Goal: Browse casually: Explore the website without a specific task or goal

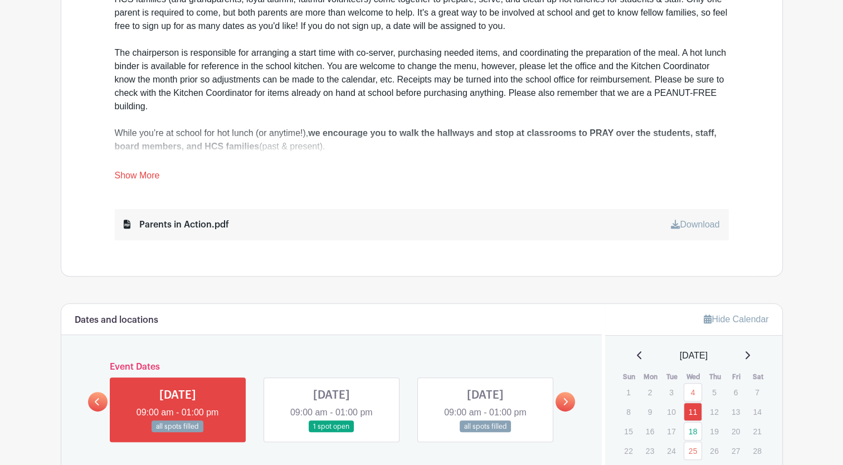
scroll to position [557, 0]
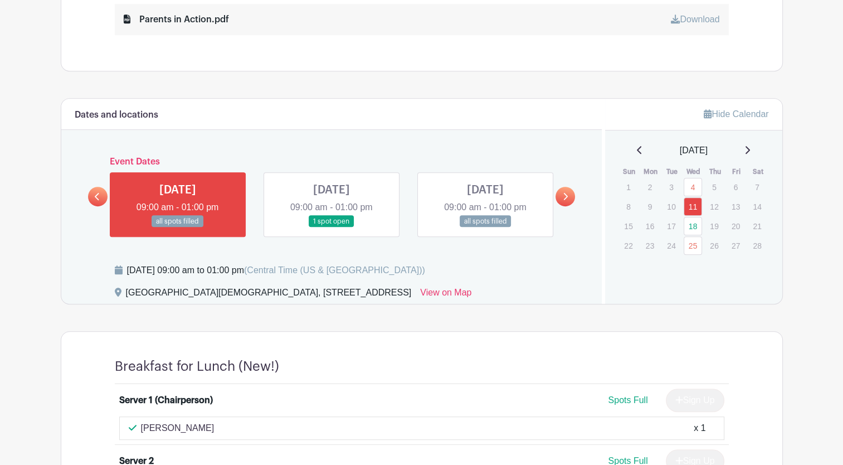
scroll to position [613, 0]
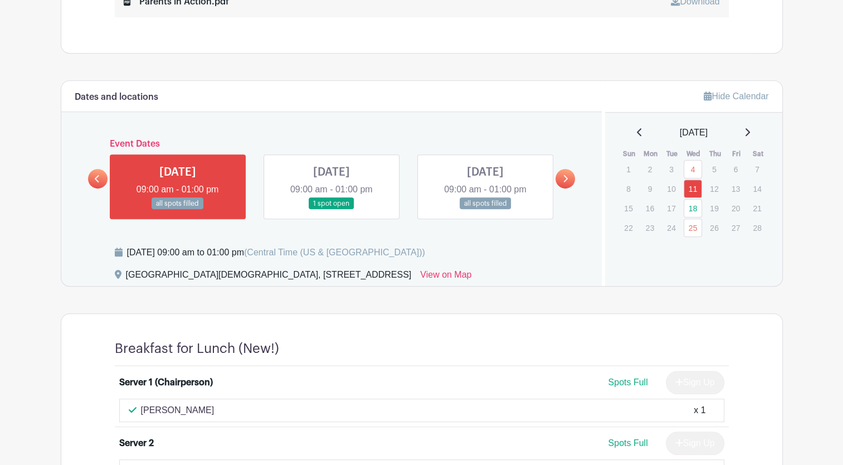
click at [332, 210] on link at bounding box center [332, 210] width 0 height 0
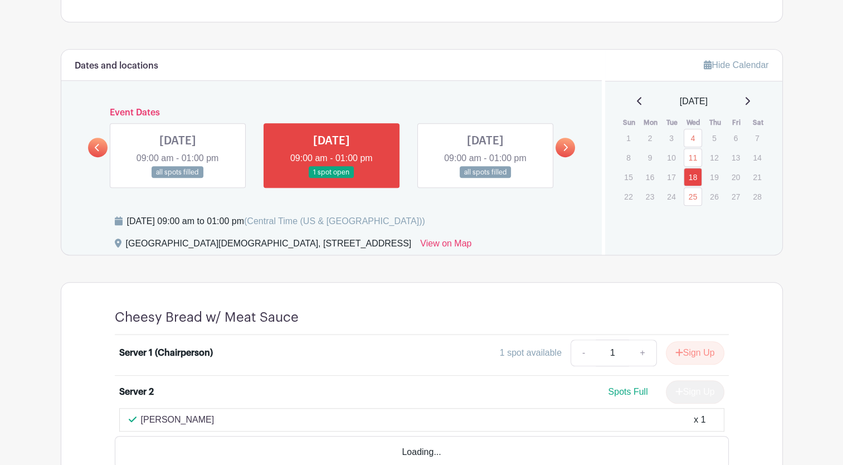
scroll to position [669, 0]
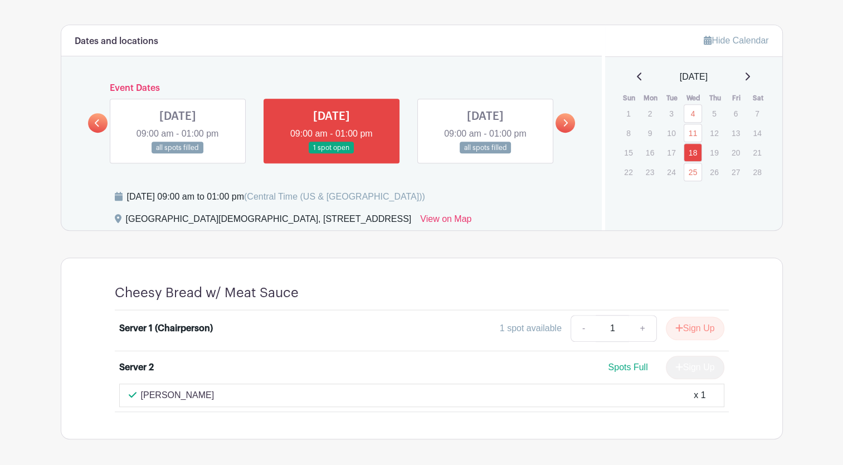
click at [178, 154] on link at bounding box center [178, 154] width 0 height 0
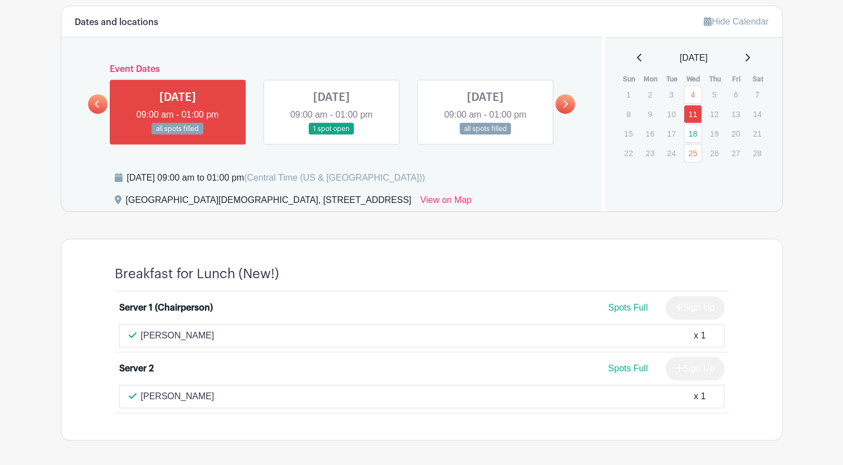
scroll to position [669, 0]
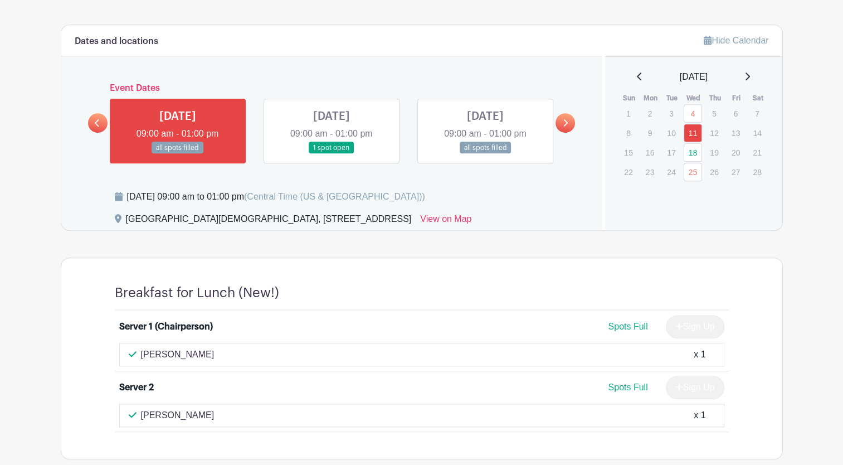
click at [560, 122] on link at bounding box center [566, 123] width 20 height 20
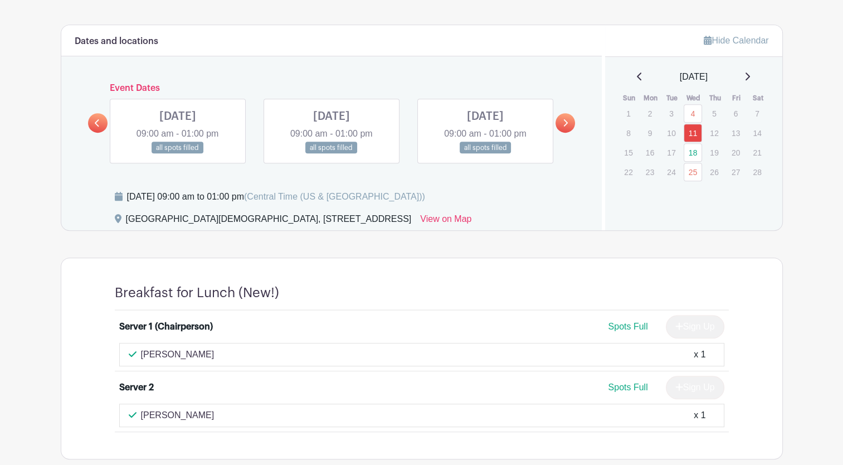
click at [560, 122] on link at bounding box center [566, 123] width 20 height 20
click at [560, 123] on link at bounding box center [566, 123] width 20 height 20
click at [560, 124] on link at bounding box center [566, 123] width 20 height 20
click at [94, 123] on link at bounding box center [98, 123] width 20 height 20
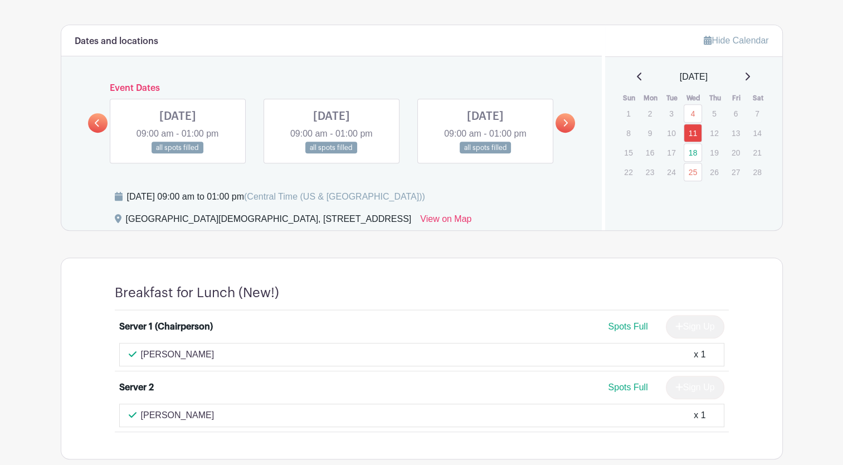
click at [94, 122] on link at bounding box center [98, 123] width 20 height 20
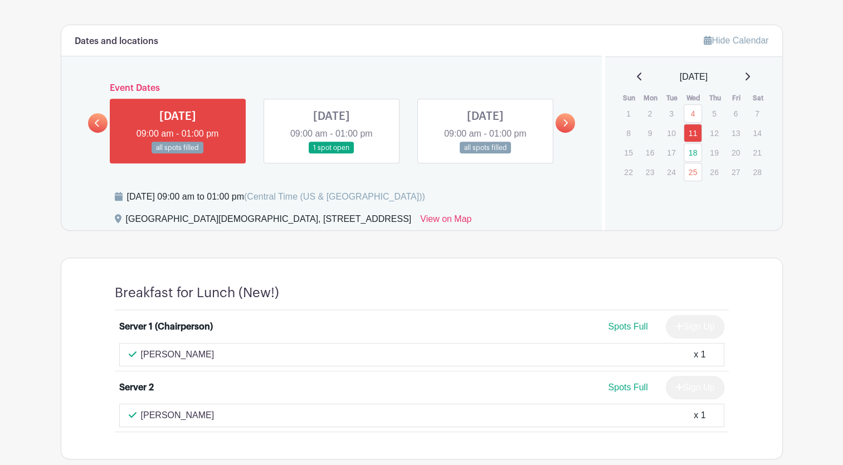
click at [332, 154] on link at bounding box center [332, 154] width 0 height 0
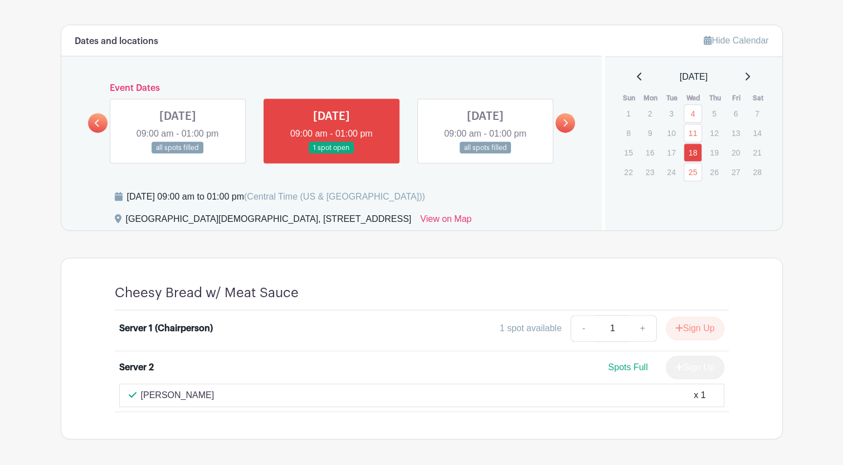
click at [95, 125] on icon at bounding box center [97, 123] width 5 height 8
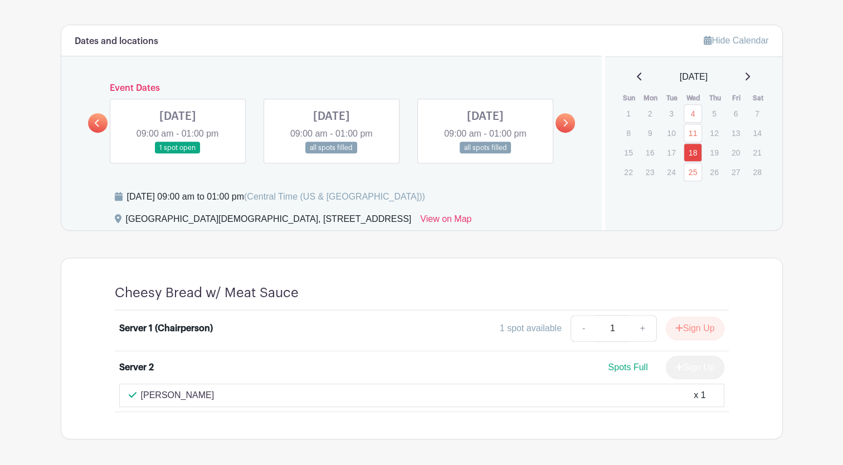
click at [178, 154] on link at bounding box center [178, 154] width 0 height 0
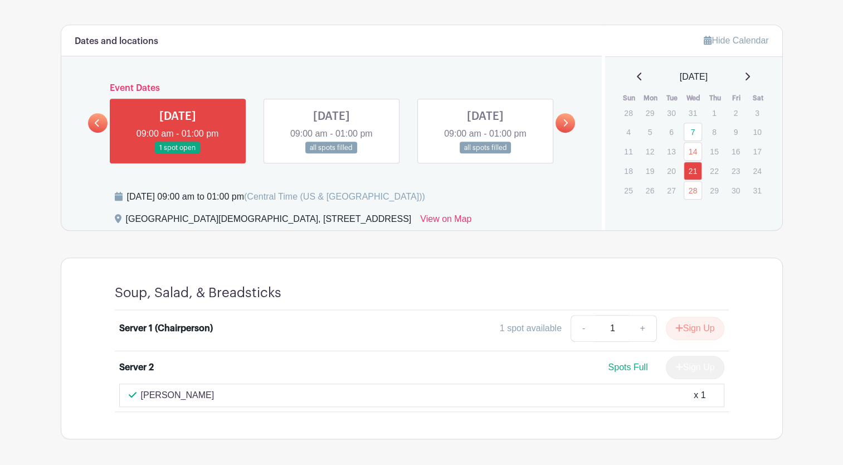
click at [99, 127] on link at bounding box center [98, 123] width 20 height 20
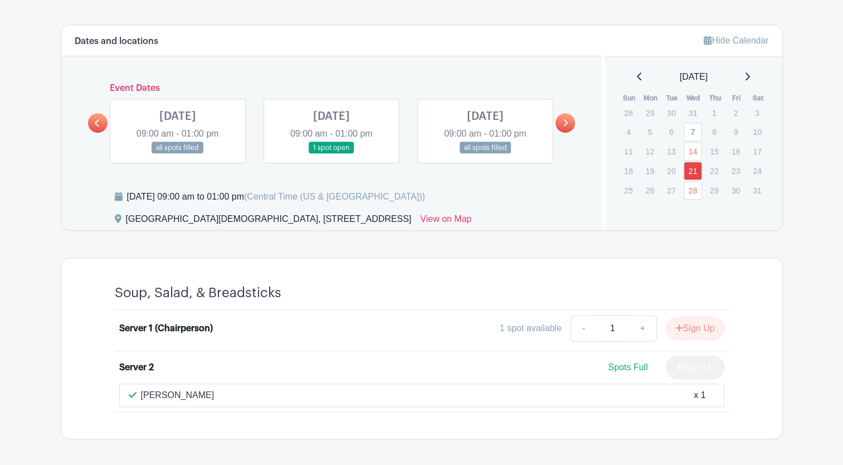
click at [332, 154] on link at bounding box center [332, 154] width 0 height 0
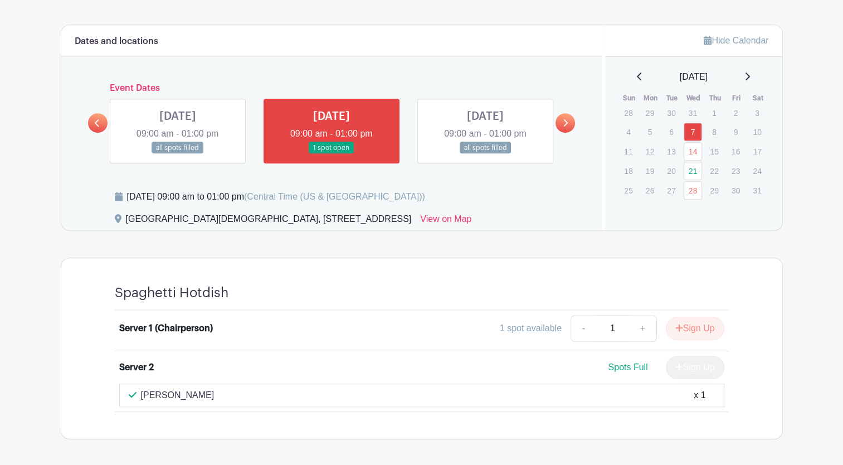
click at [93, 124] on link at bounding box center [98, 123] width 20 height 20
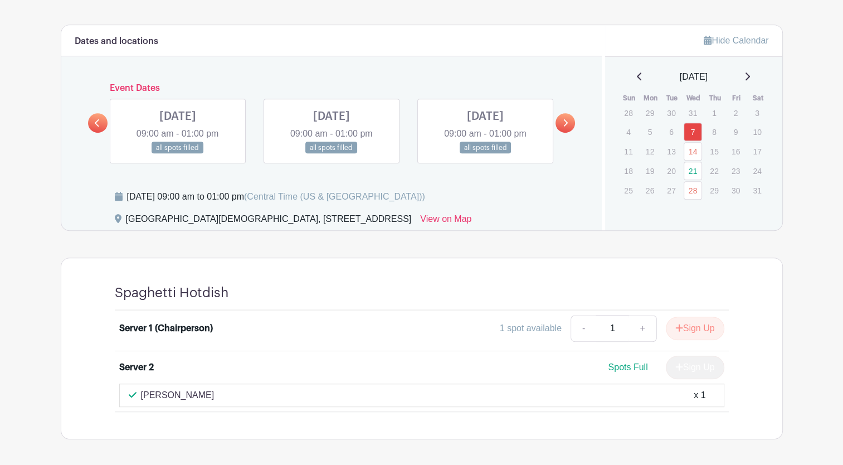
click at [93, 124] on link at bounding box center [98, 123] width 20 height 20
click at [178, 154] on link at bounding box center [178, 154] width 0 height 0
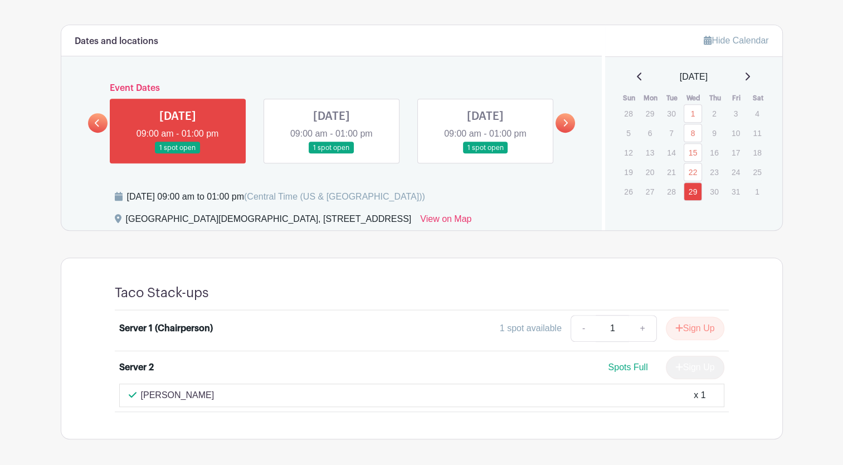
click at [332, 154] on link at bounding box center [332, 154] width 0 height 0
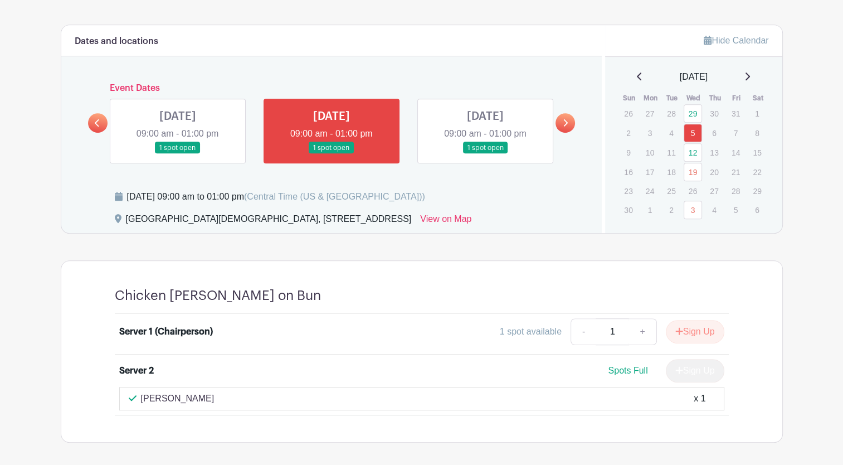
click at [485, 154] on link at bounding box center [485, 154] width 0 height 0
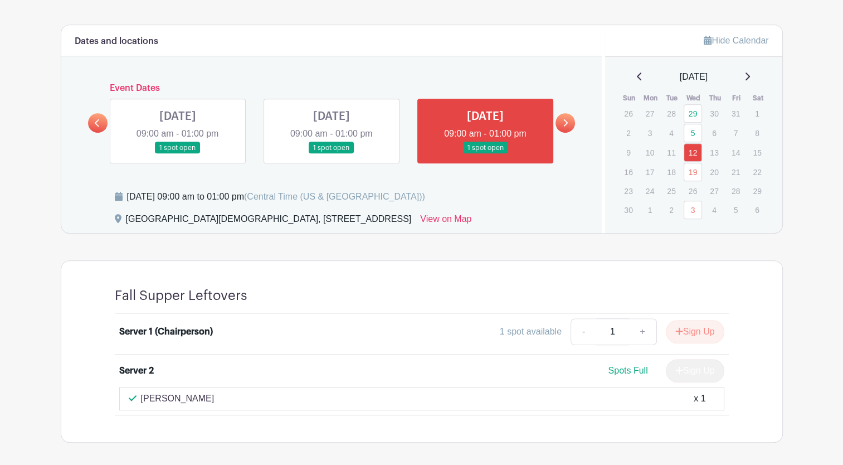
click at [96, 129] on link at bounding box center [98, 123] width 20 height 20
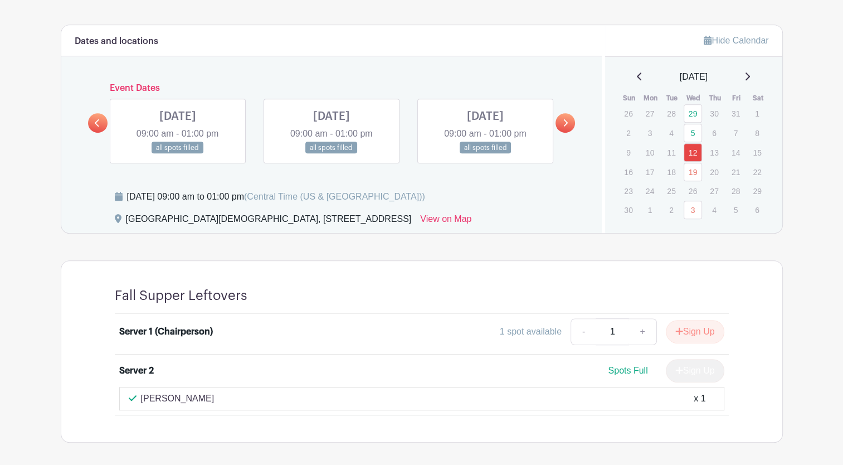
click at [96, 129] on link at bounding box center [98, 123] width 20 height 20
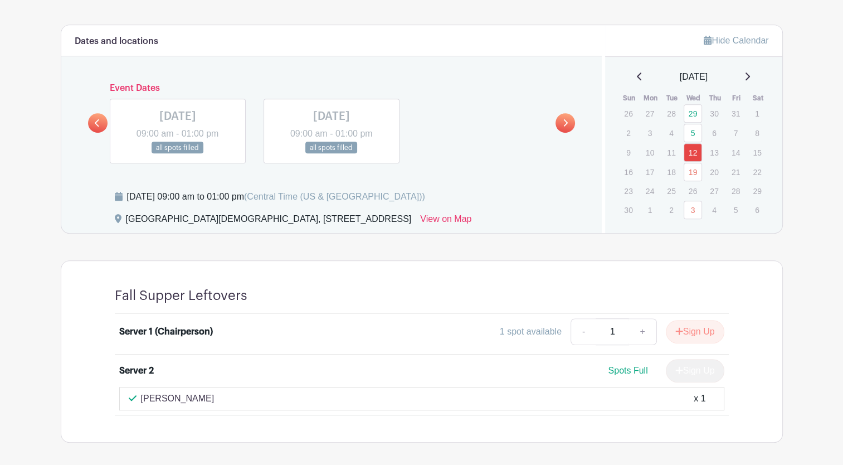
click at [564, 128] on link at bounding box center [566, 123] width 20 height 20
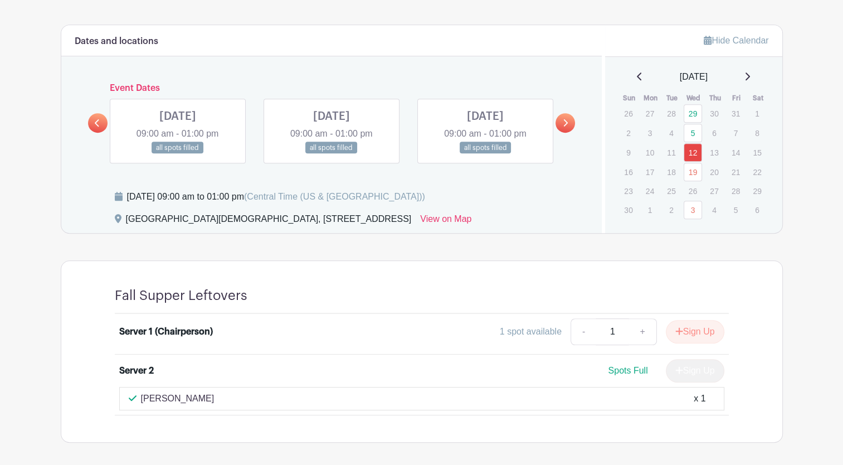
click at [564, 128] on link at bounding box center [566, 123] width 20 height 20
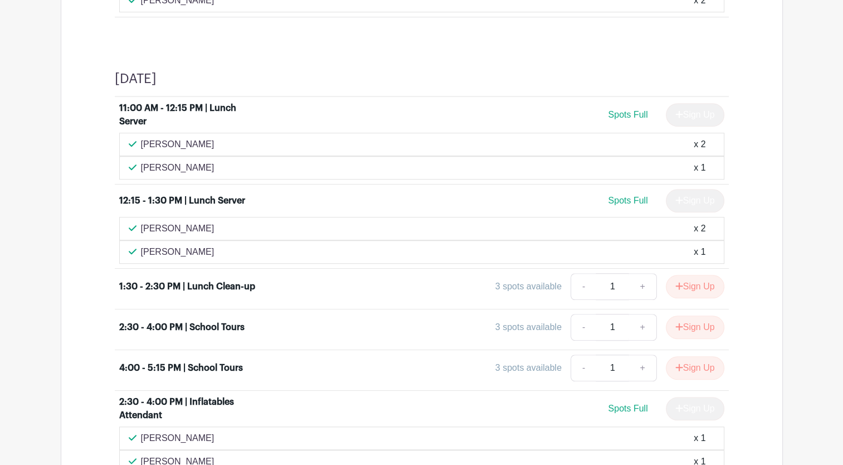
scroll to position [780, 0]
